Goal: Answer question/provide support

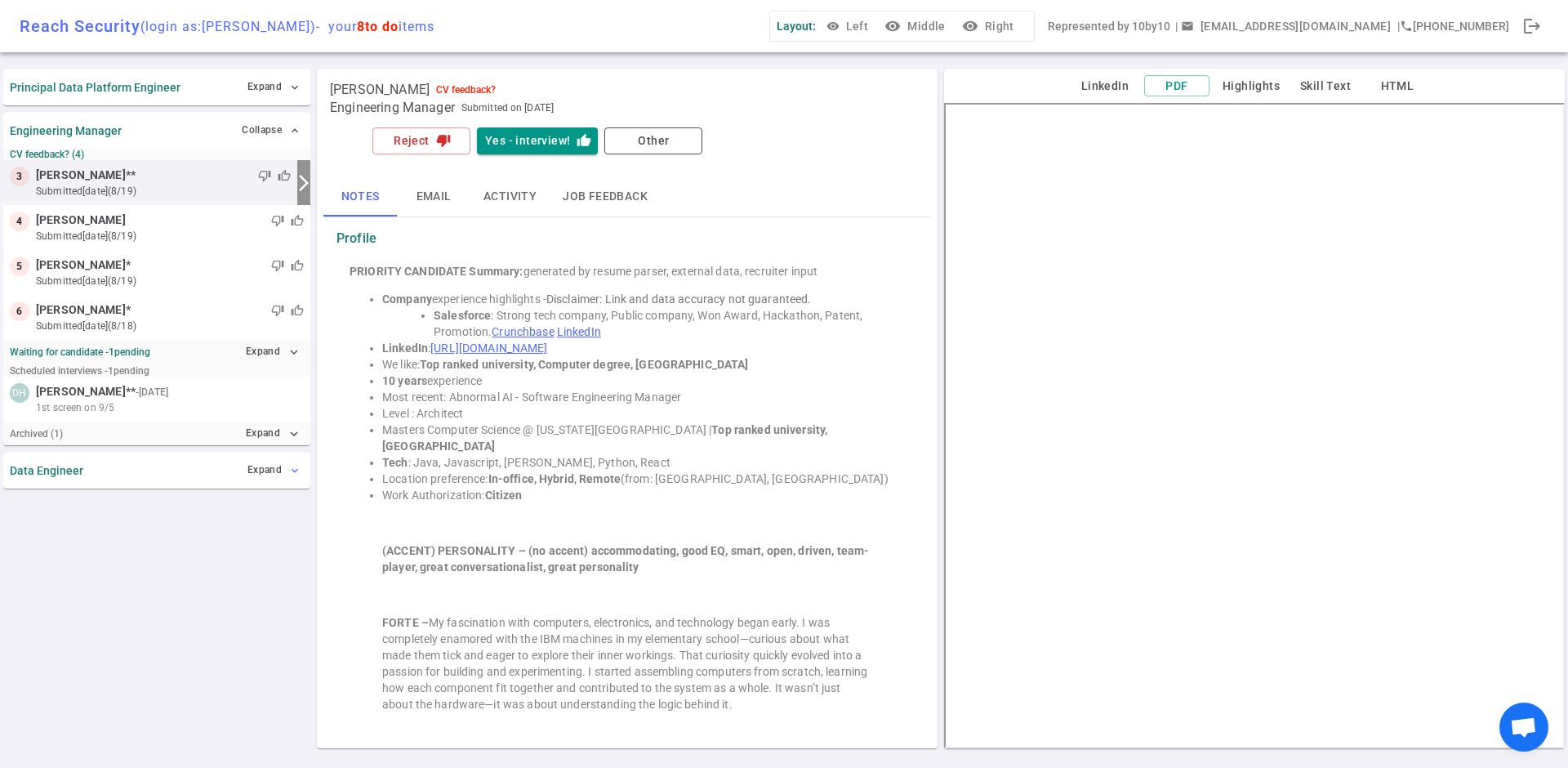
click at [285, 463] on button "Expand expand_more" at bounding box center [274, 470] width 61 height 24
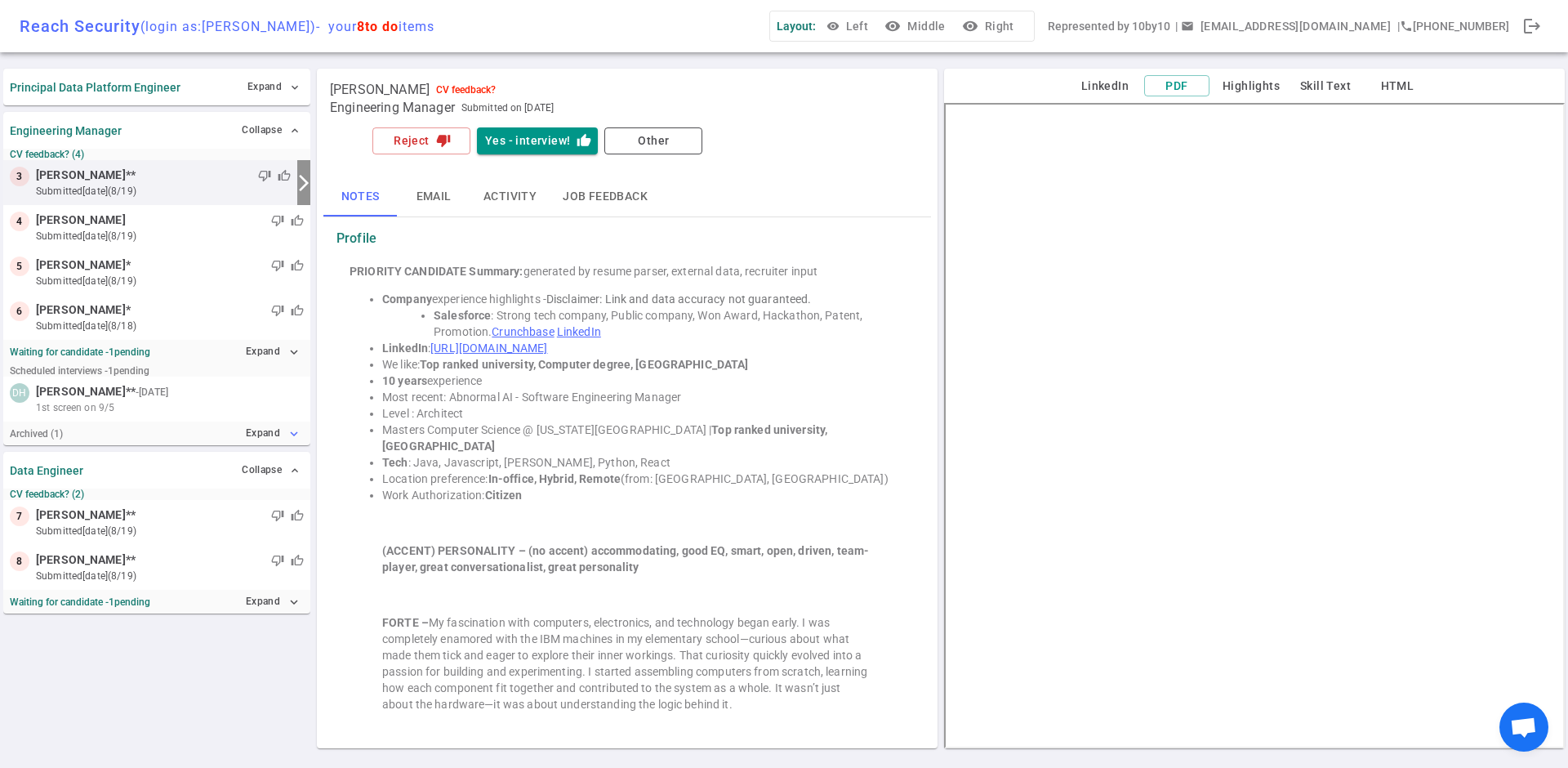
click at [287, 439] on icon "expand_more" at bounding box center [294, 434] width 15 height 15
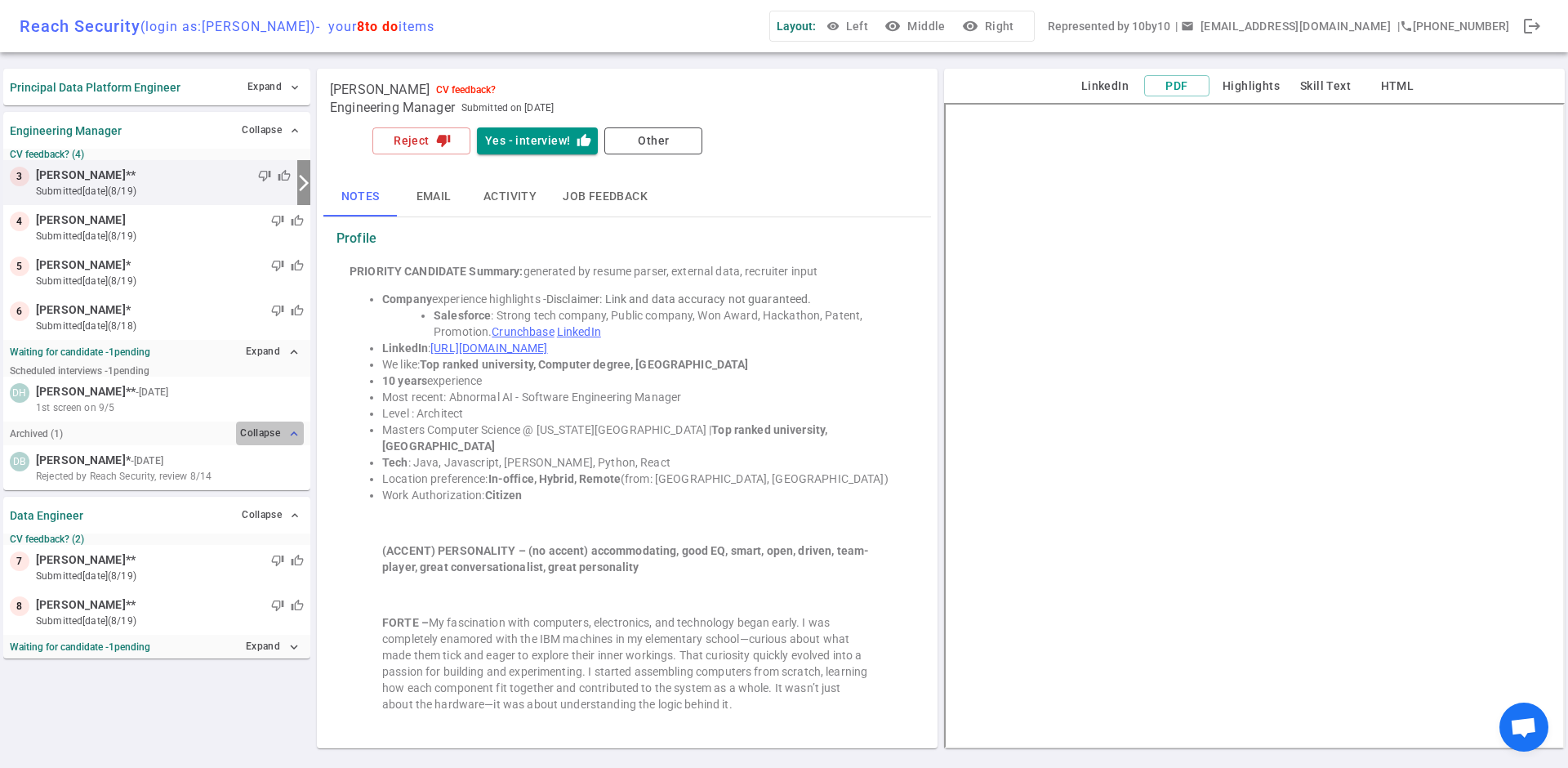
click at [294, 430] on icon "expand_less" at bounding box center [294, 434] width 15 height 15
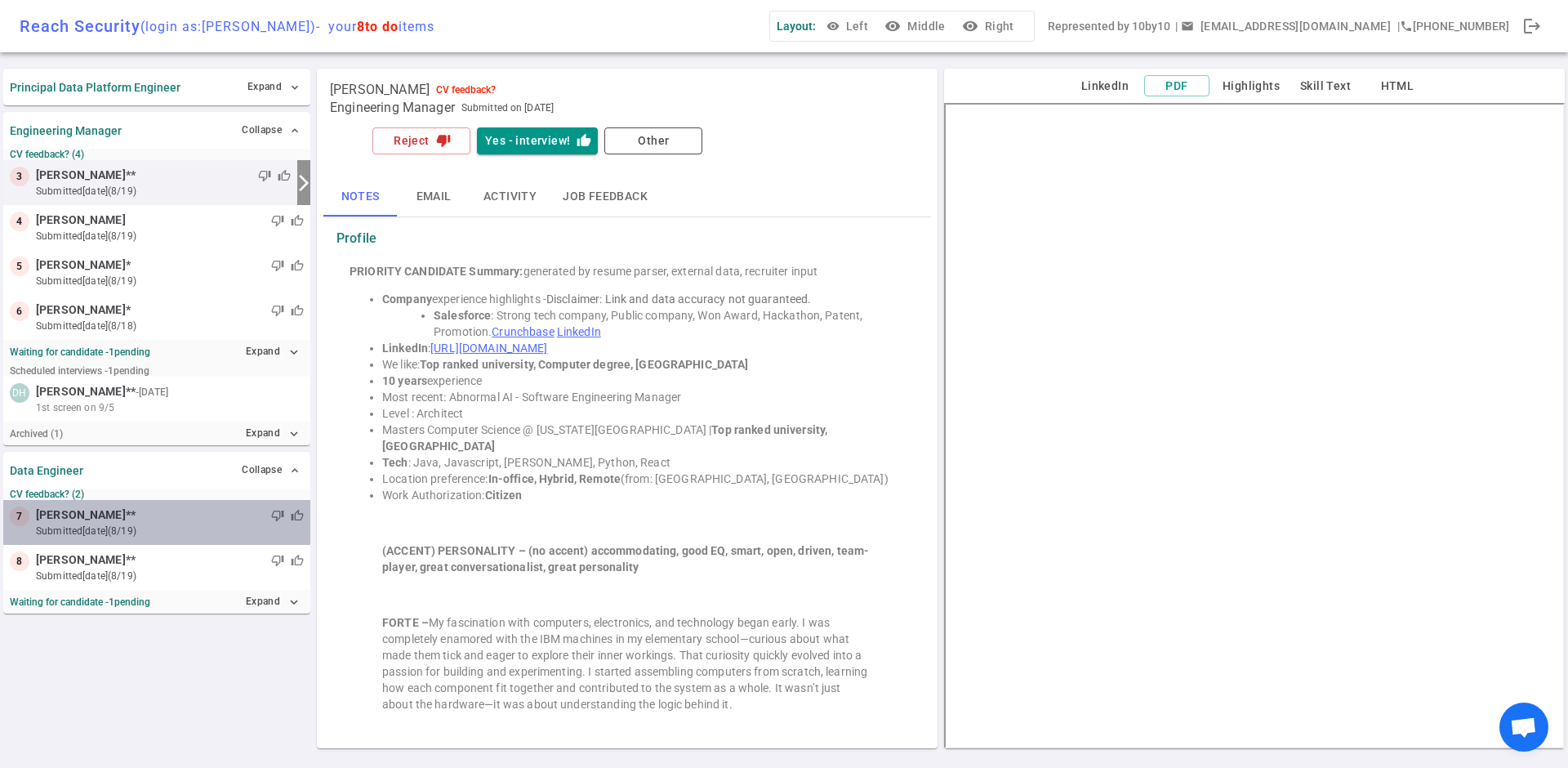
click at [93, 532] on small "submitted [DATE] (8/19)" at bounding box center [170, 531] width 268 height 15
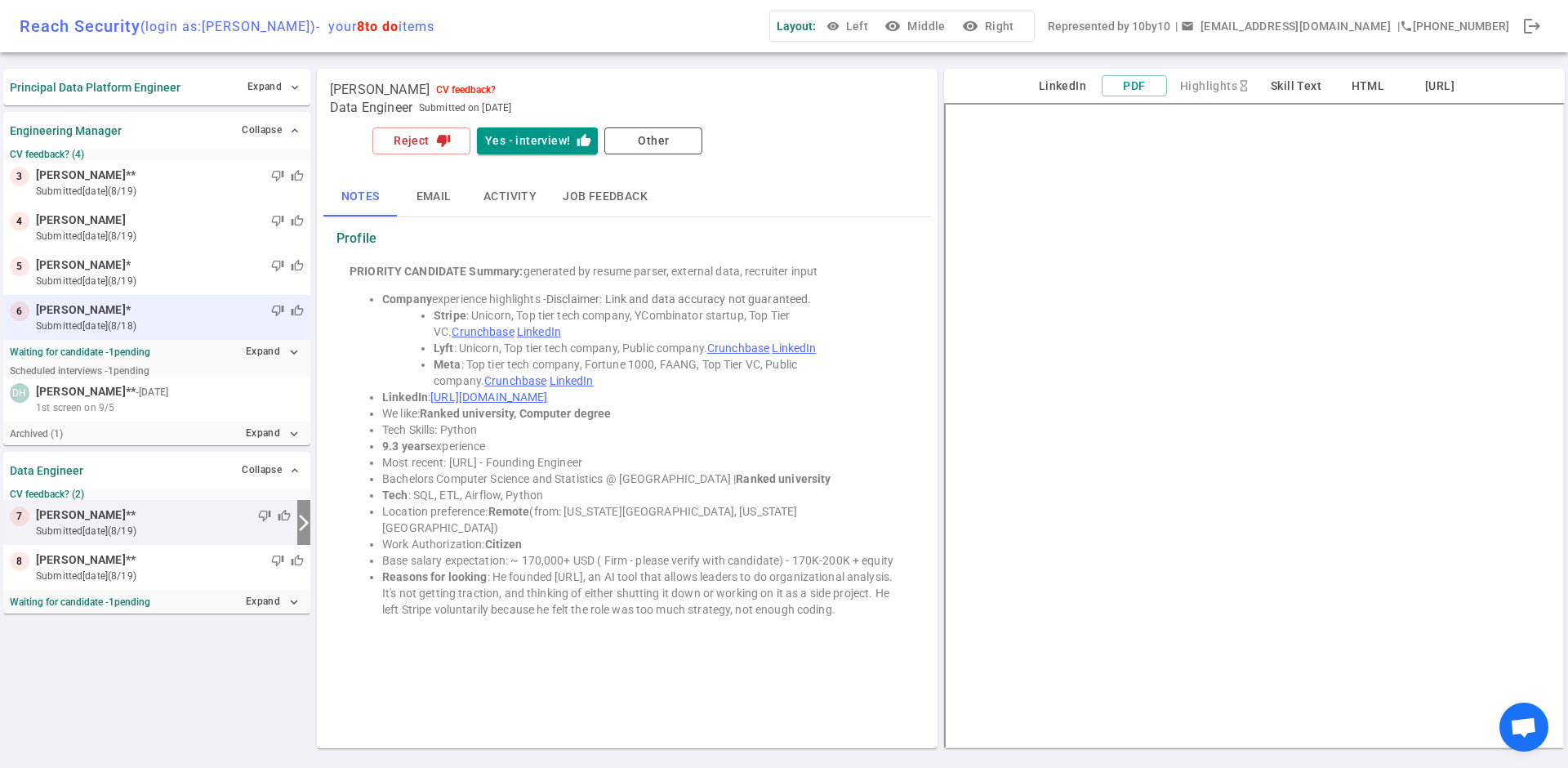
click at [130, 324] on small "submitted [DATE] (8/18)" at bounding box center [170, 326] width 268 height 15
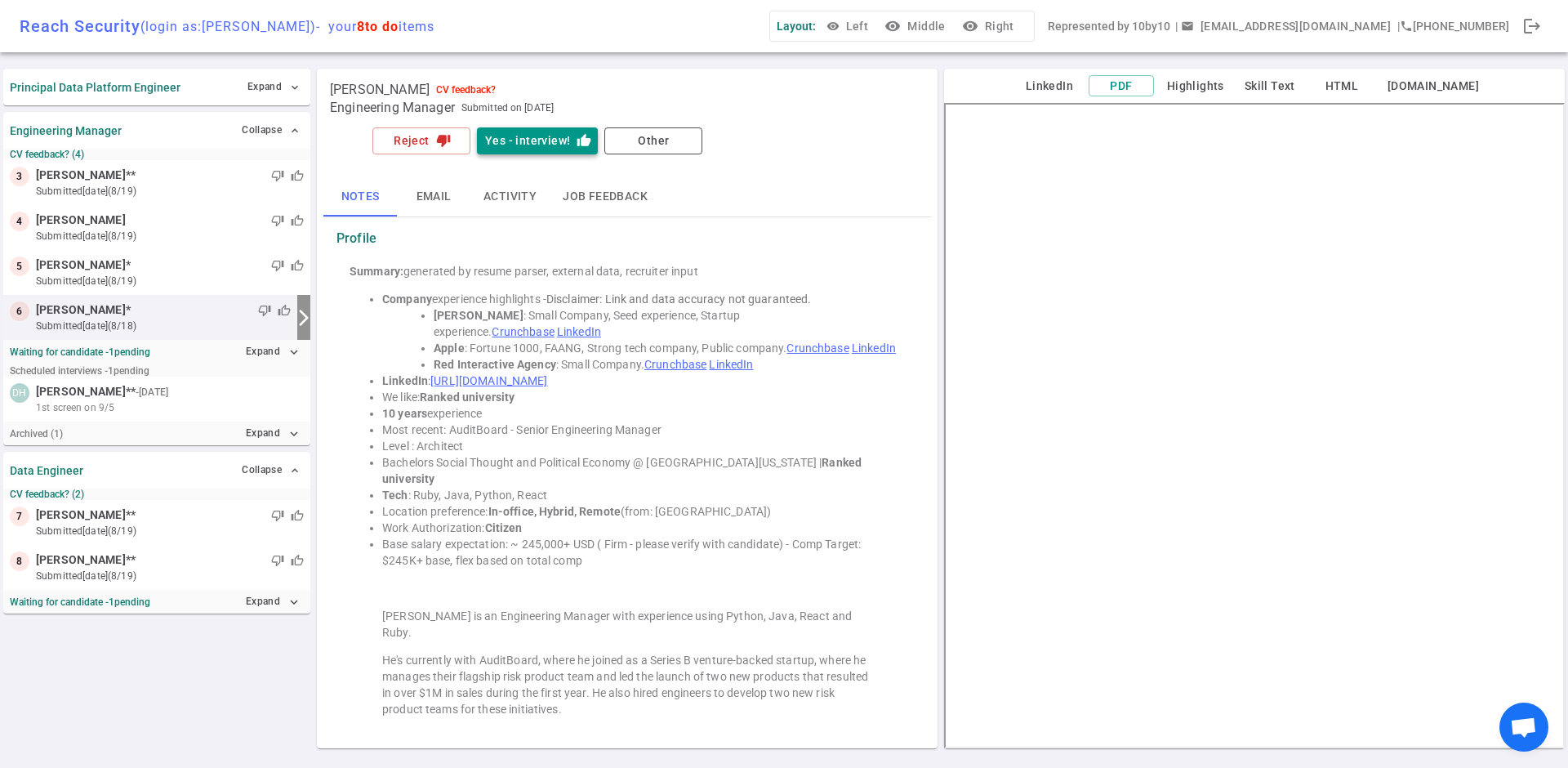
click at [500, 144] on button "Yes - interview! thumb_up" at bounding box center [537, 140] width 121 height 27
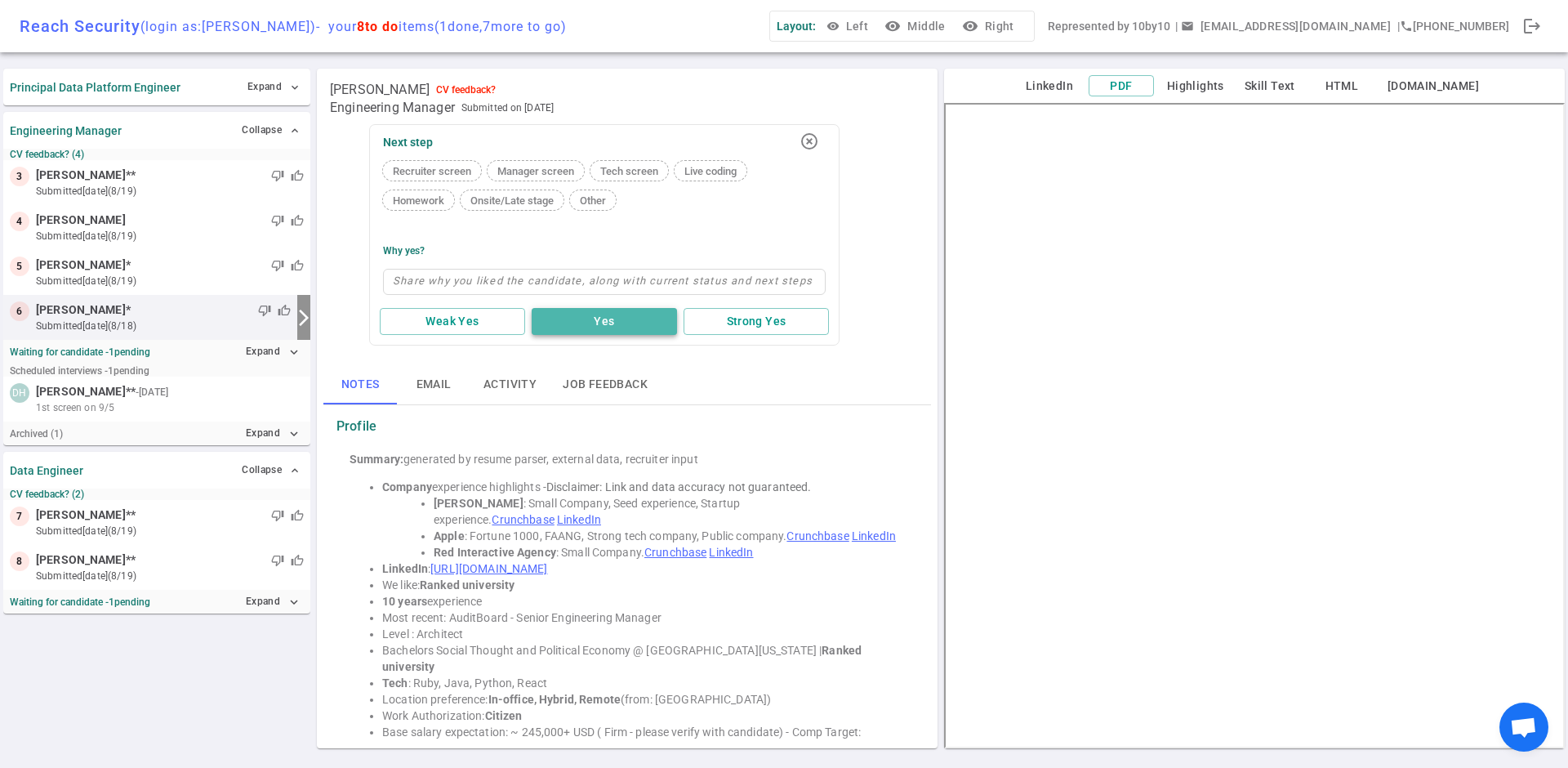
click at [587, 315] on button "Yes" at bounding box center [604, 321] width 145 height 27
